Goal: Check status

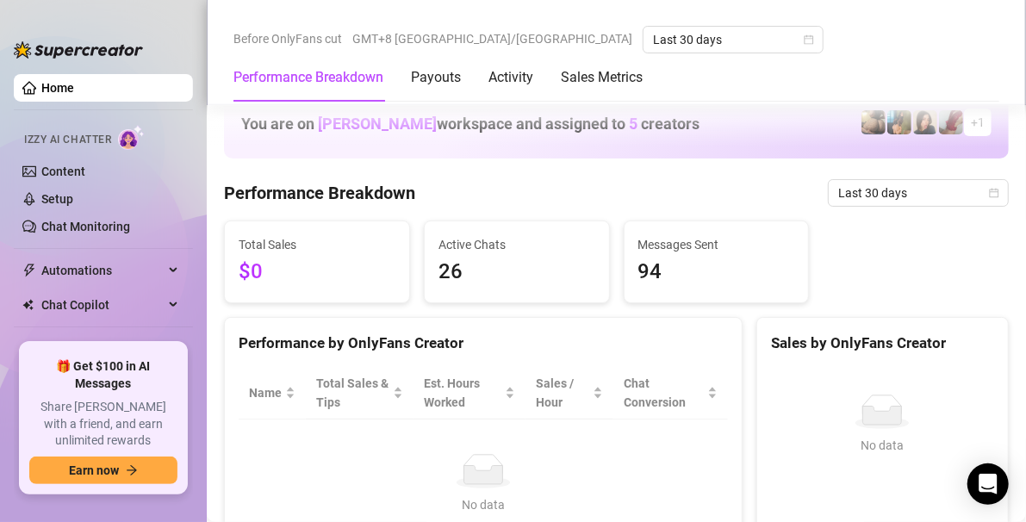
scroll to position [479, 0]
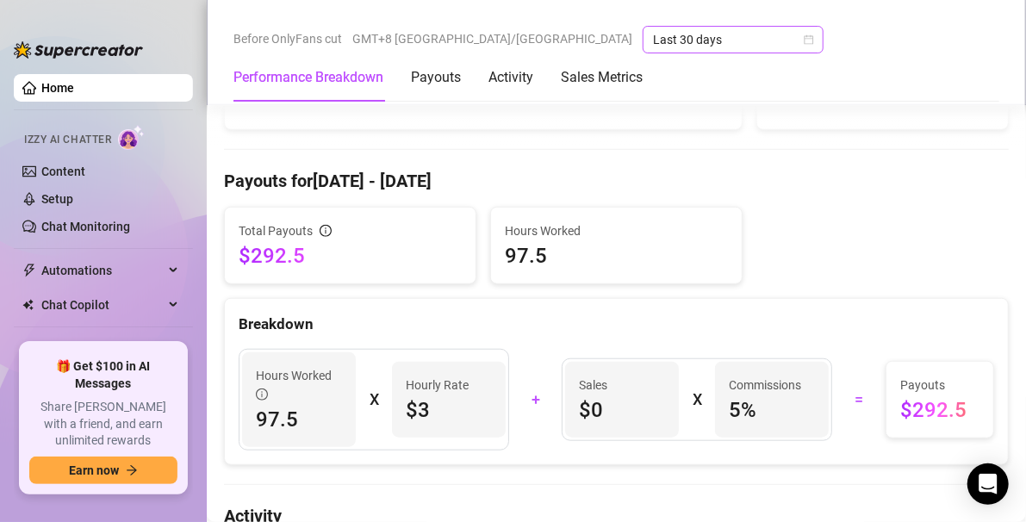
click at [653, 43] on span "Last 30 days" at bounding box center [733, 40] width 160 height 26
click at [653, 42] on span "Last 30 days" at bounding box center [733, 40] width 160 height 26
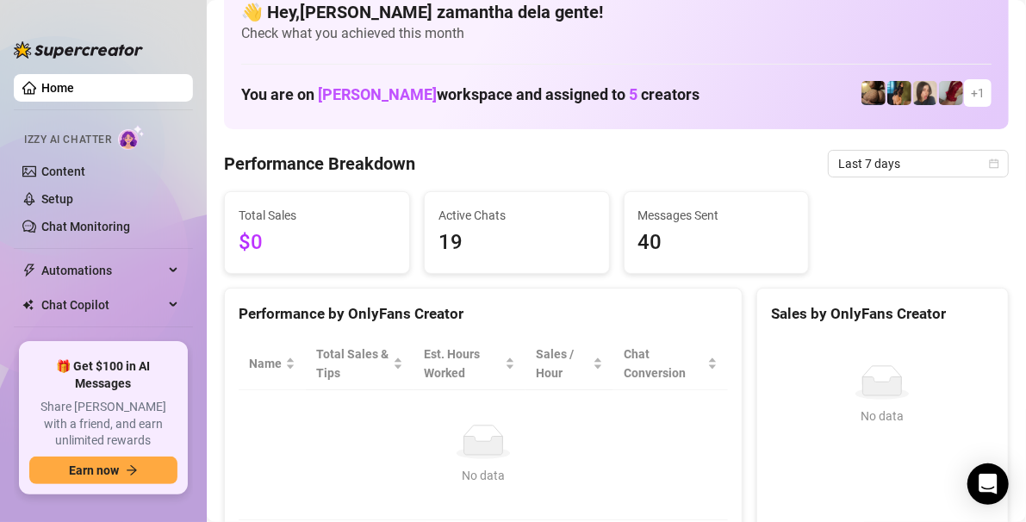
scroll to position [38, 0]
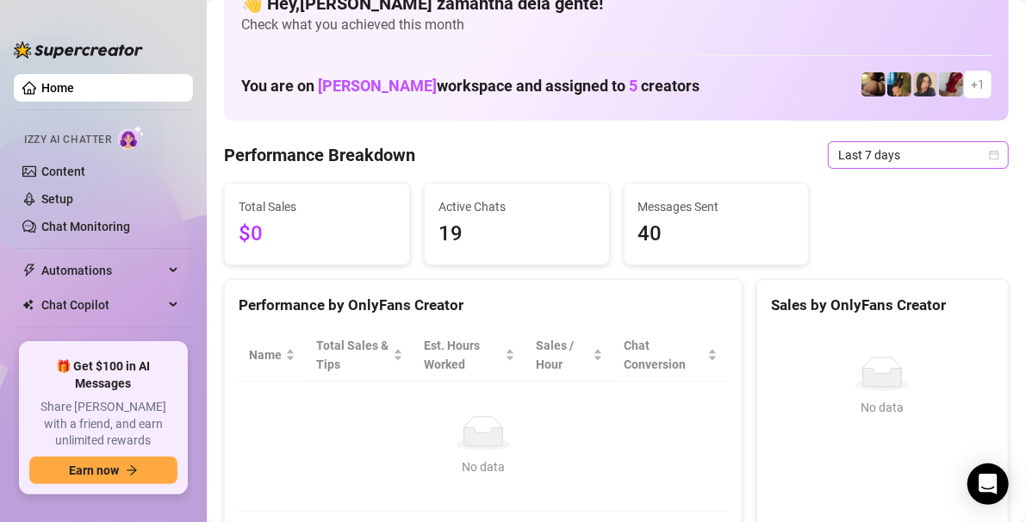
click at [838, 160] on span "Last 7 days" at bounding box center [918, 155] width 160 height 26
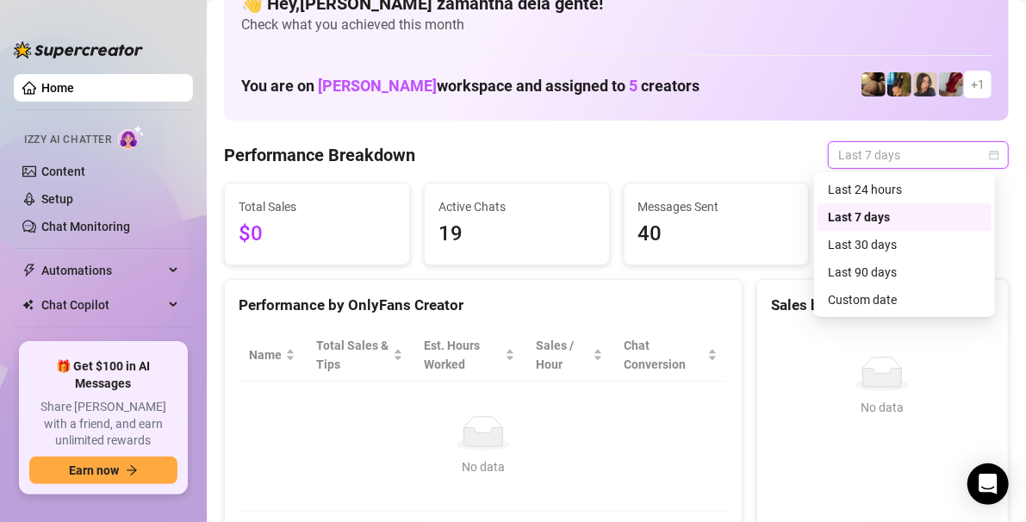
click at [829, 248] on div "Last 30 days" at bounding box center [904, 244] width 153 height 19
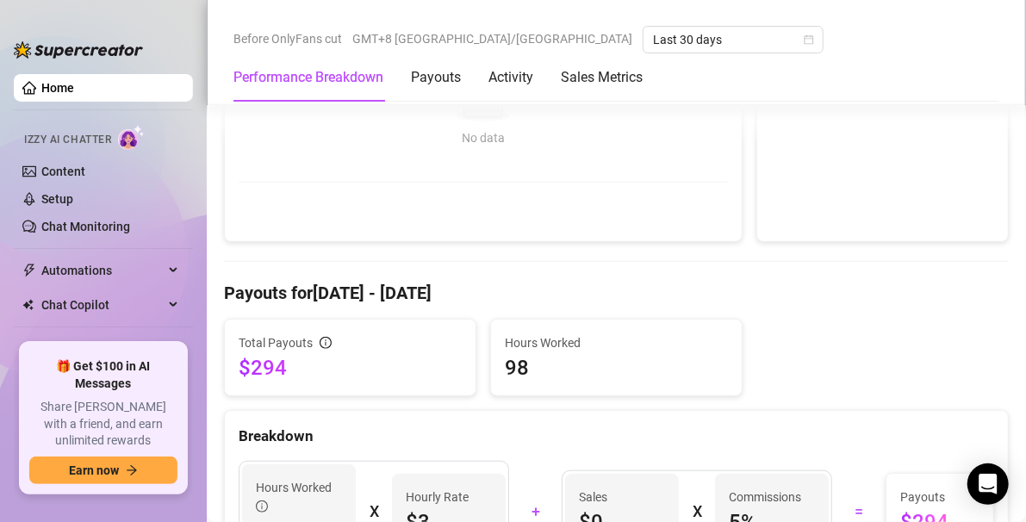
click at [265, 215] on div "Performance by OnlyFans Creator Name Total Sales & Tips Est. Hours Worked Sales…" at bounding box center [483, 96] width 518 height 293
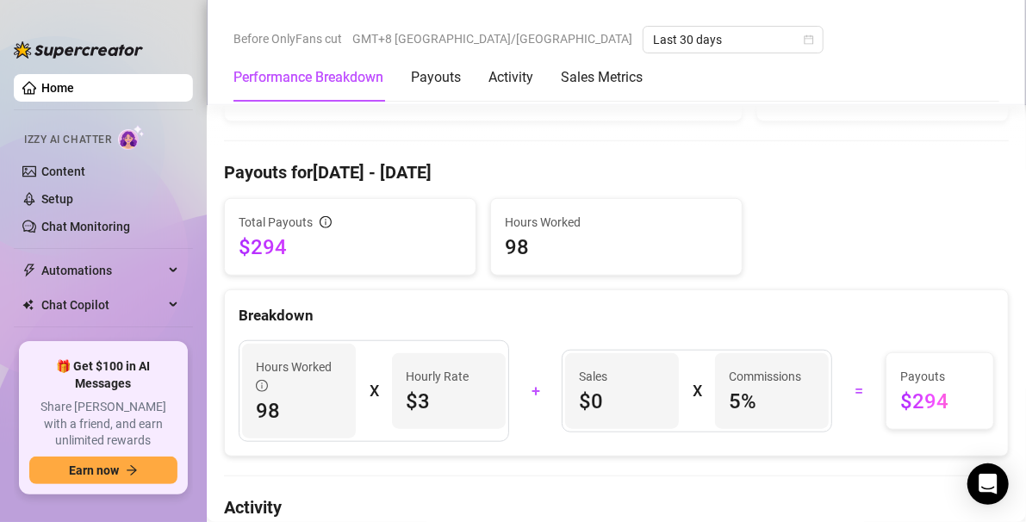
scroll to position [497, 0]
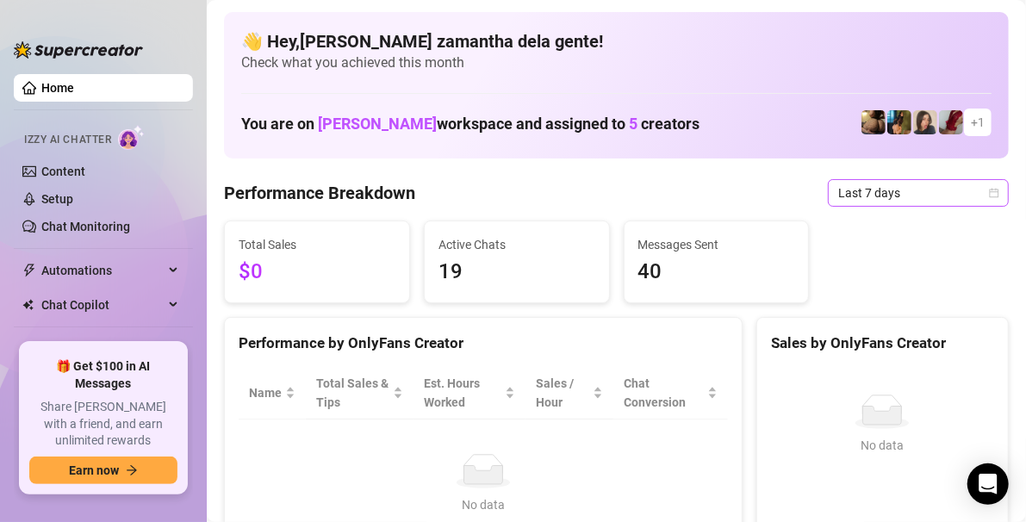
click at [922, 181] on span "Last 7 days" at bounding box center [918, 193] width 160 height 26
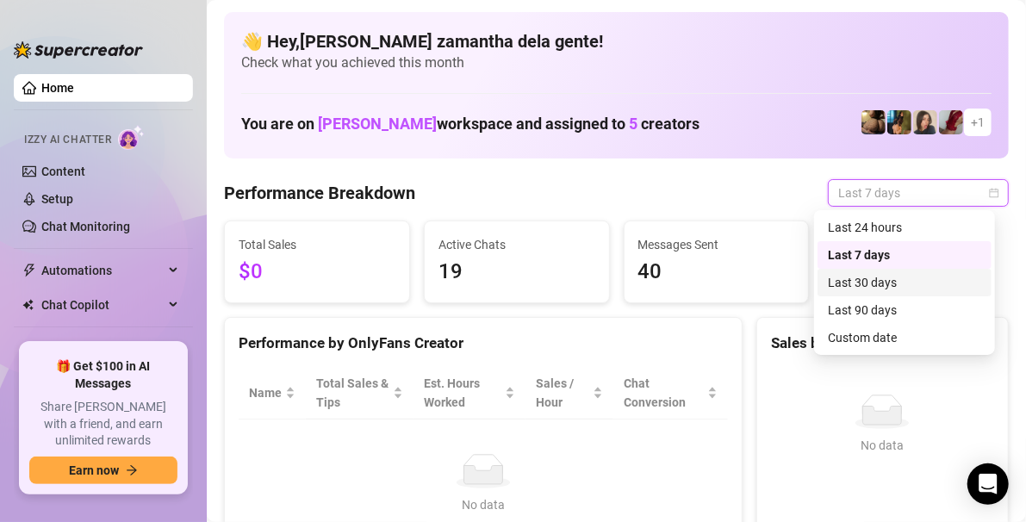
click at [848, 284] on div "Last 30 days" at bounding box center [904, 282] width 153 height 19
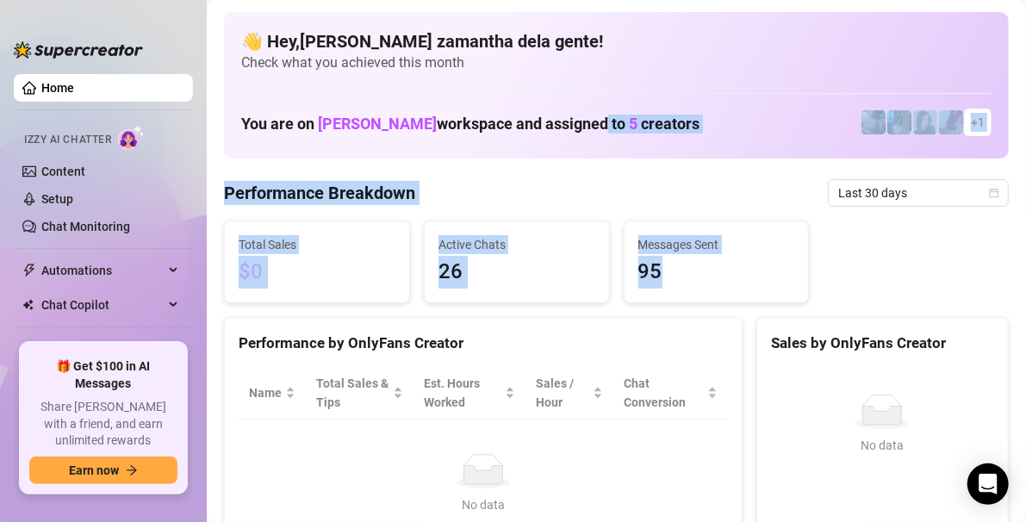
drag, startPoint x: 848, startPoint y: 284, endPoint x: 516, endPoint y: 145, distance: 360.5
